Goal: Information Seeking & Learning: Learn about a topic

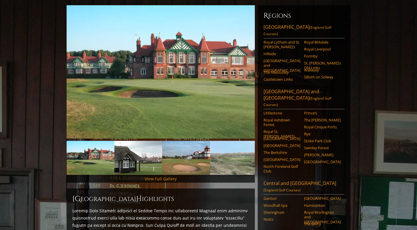
scroll to position [71, 0]
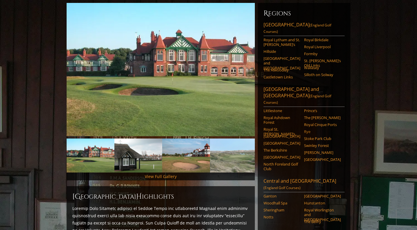
click at [305, 129] on link "Rye" at bounding box center [322, 131] width 37 height 5
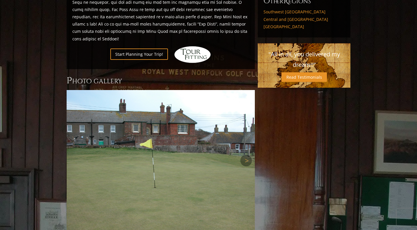
scroll to position [389, 0]
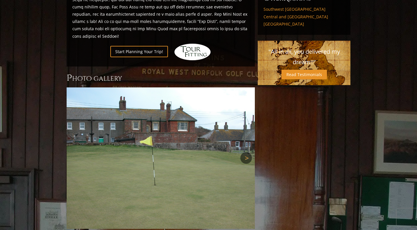
click at [245, 152] on link "Next" at bounding box center [247, 158] width 12 height 12
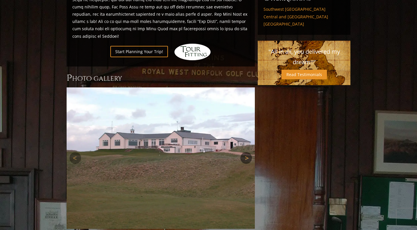
click at [245, 152] on link "Next" at bounding box center [247, 158] width 12 height 12
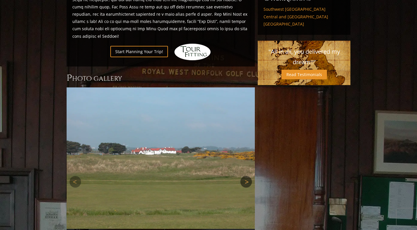
click at [248, 176] on link "Next" at bounding box center [247, 182] width 12 height 12
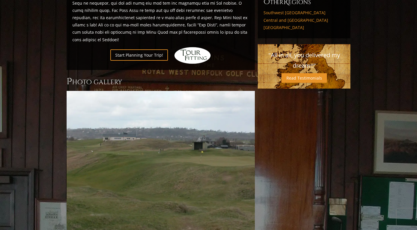
scroll to position [382, 0]
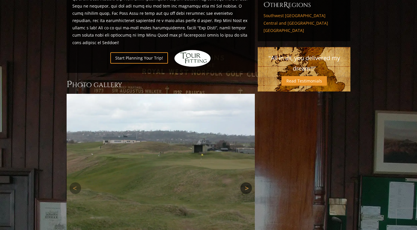
click at [244, 182] on link "Next" at bounding box center [247, 188] width 12 height 12
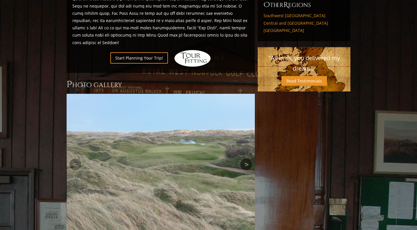
click at [248, 158] on link "Next" at bounding box center [247, 164] width 12 height 12
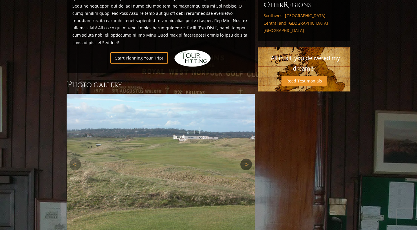
click at [248, 158] on link "Next" at bounding box center [247, 164] width 12 height 12
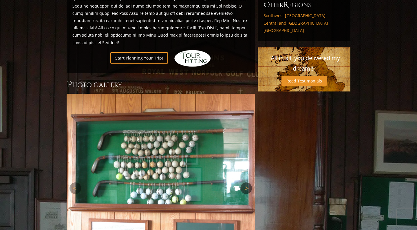
click at [247, 182] on link "Next" at bounding box center [247, 188] width 12 height 12
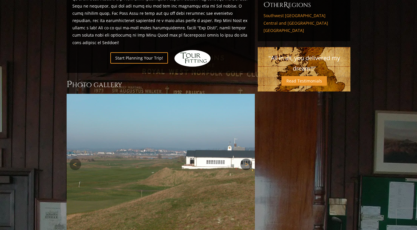
click at [249, 158] on link "Next" at bounding box center [247, 164] width 12 height 12
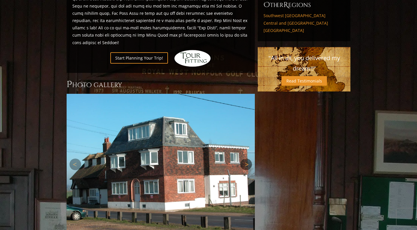
click at [249, 158] on link "Next" at bounding box center [247, 164] width 12 height 12
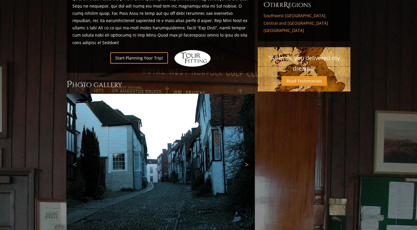
click at [249, 158] on link "Next" at bounding box center [247, 164] width 12 height 12
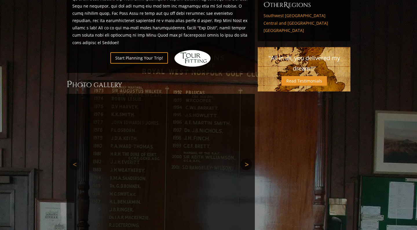
click at [249, 158] on link "Next" at bounding box center [247, 164] width 12 height 12
click at [76, 158] on link "Previous" at bounding box center [76, 164] width 12 height 12
click at [247, 158] on link "Next" at bounding box center [247, 164] width 12 height 12
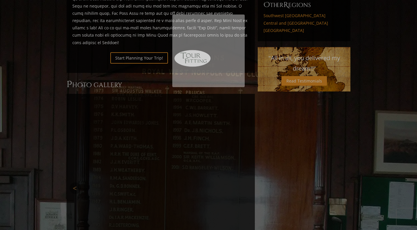
click at [247, 105] on div at bounding box center [208, 8] width 417 height 781
